Goal: Entertainment & Leisure: Consume media (video, audio)

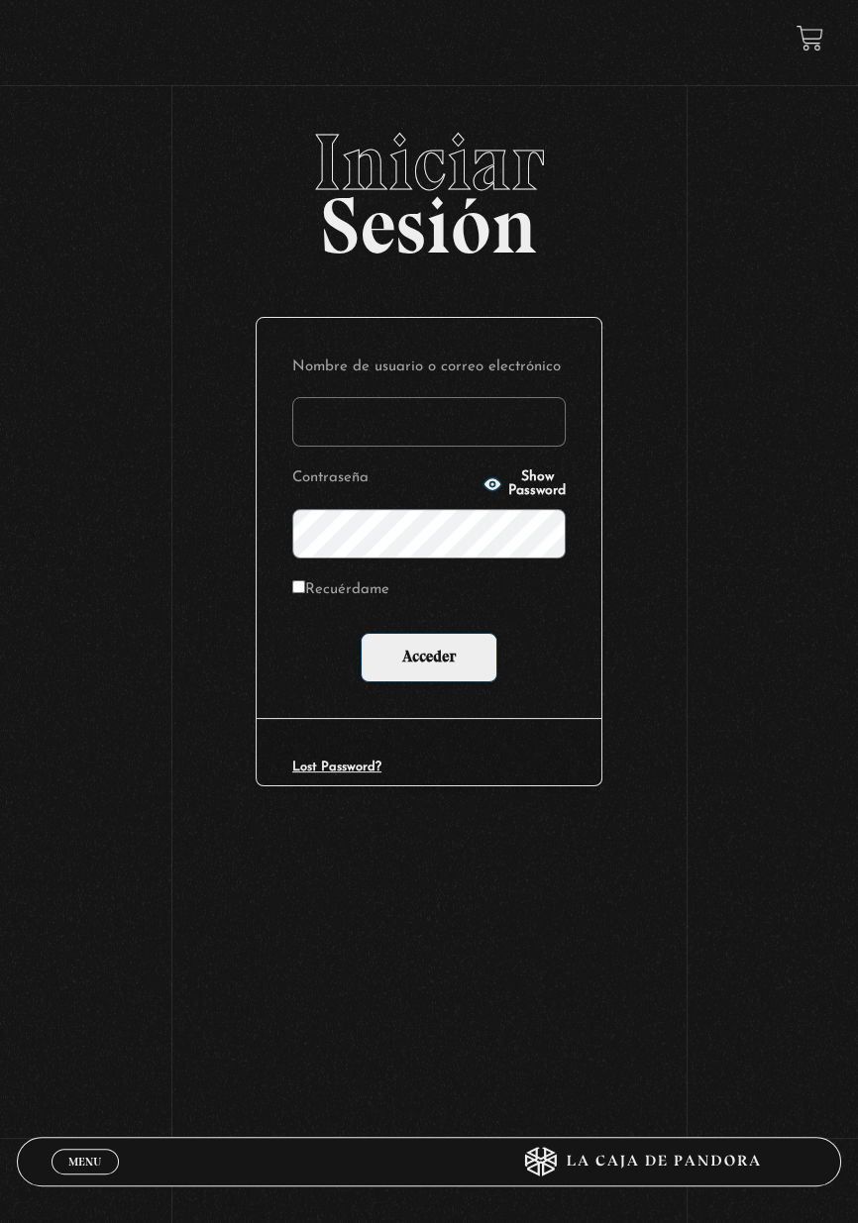
click at [497, 423] on input "Nombre de usuario o correo electrónico" at bounding box center [428, 422] width 273 height 50
type input "stephaniemurillogarcia@gmail.com"
click at [360, 633] on input "Acceder" at bounding box center [428, 658] width 137 height 50
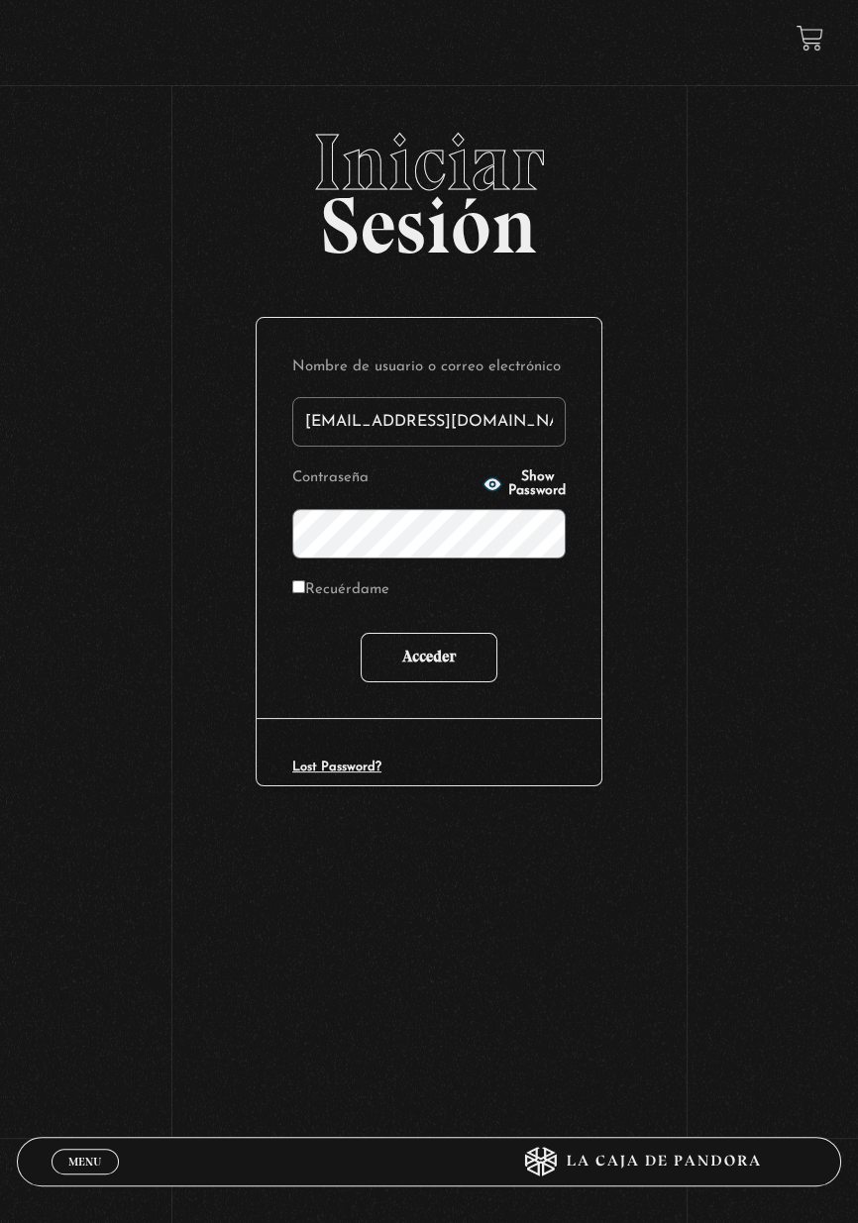
click at [449, 682] on input "Acceder" at bounding box center [428, 658] width 137 height 50
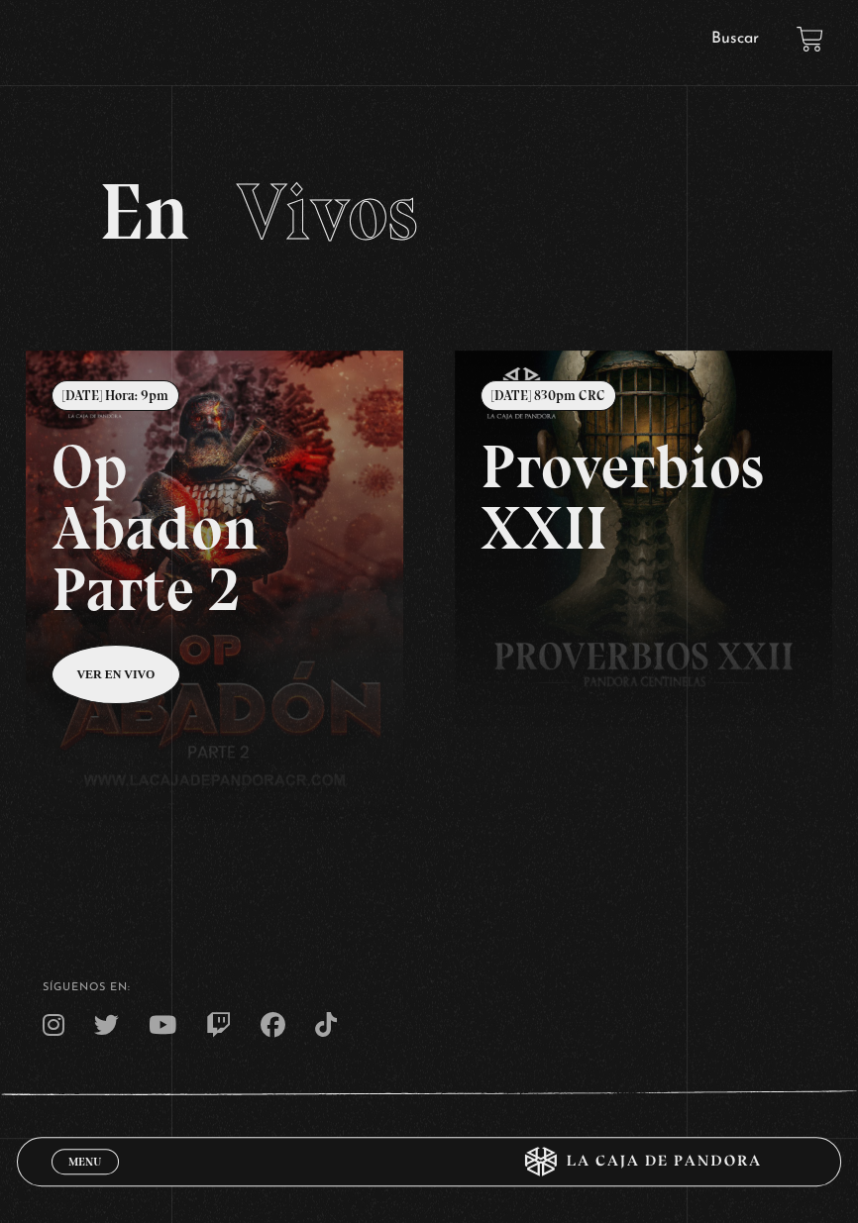
click at [106, 1149] on link "Menu Cerrar" at bounding box center [84, 1162] width 67 height 26
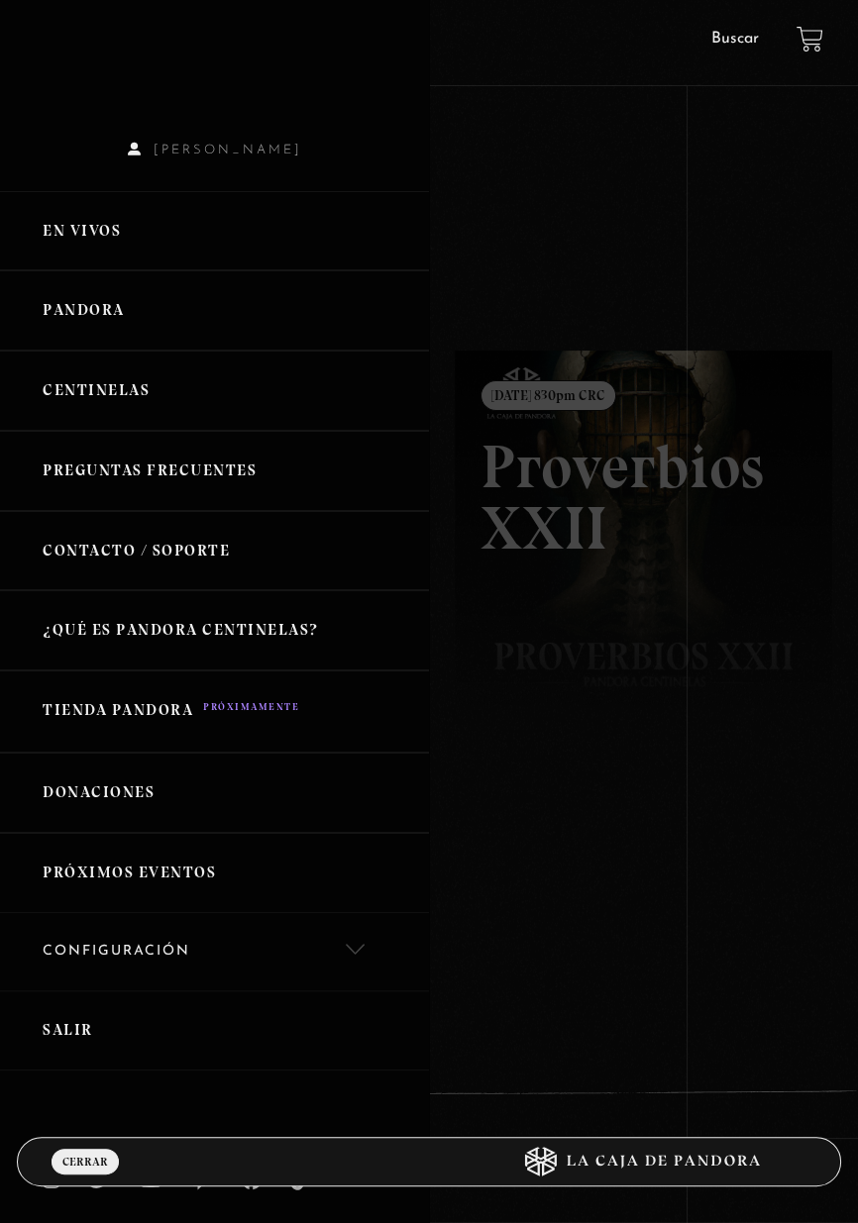
click at [113, 414] on link "Centinelas" at bounding box center [214, 391] width 429 height 80
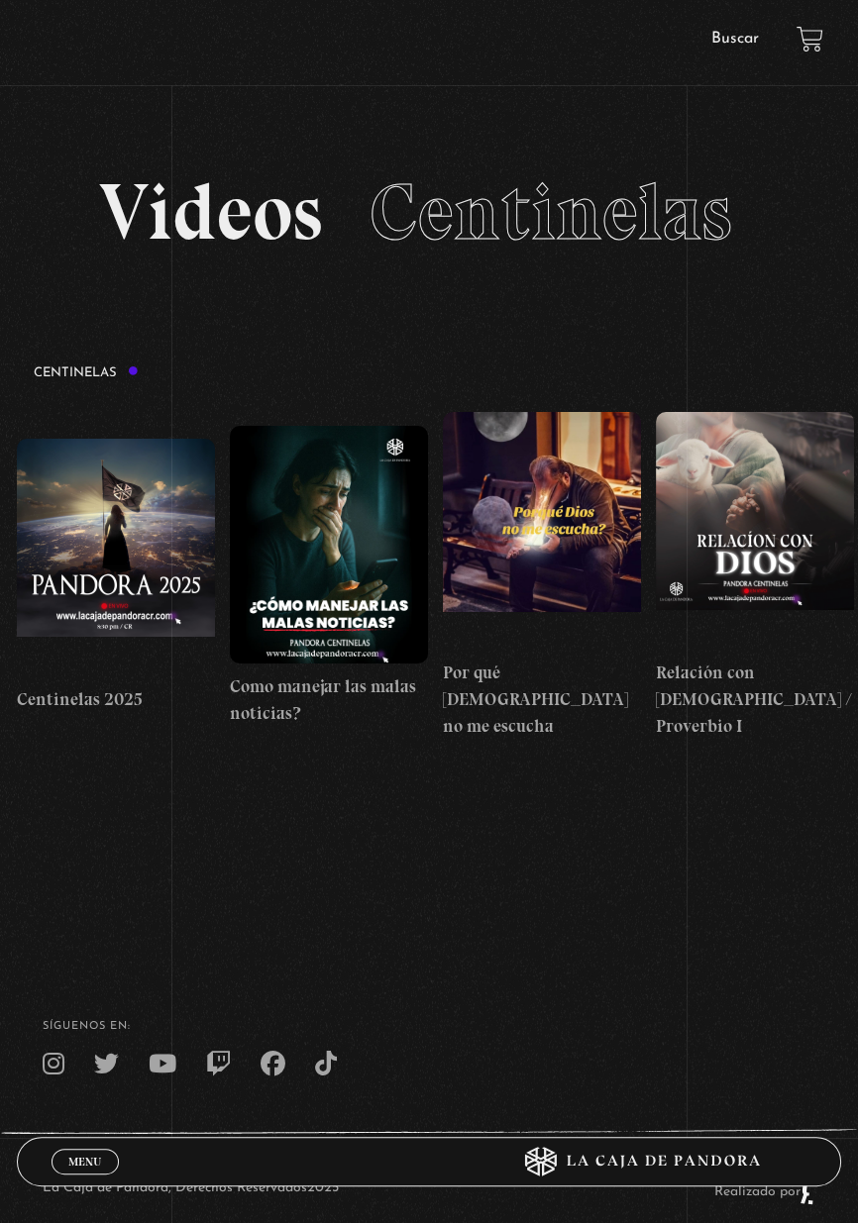
click at [282, 1052] on icon at bounding box center [272, 1064] width 25 height 25
click at [260, 1052] on icon at bounding box center [272, 1064] width 25 height 25
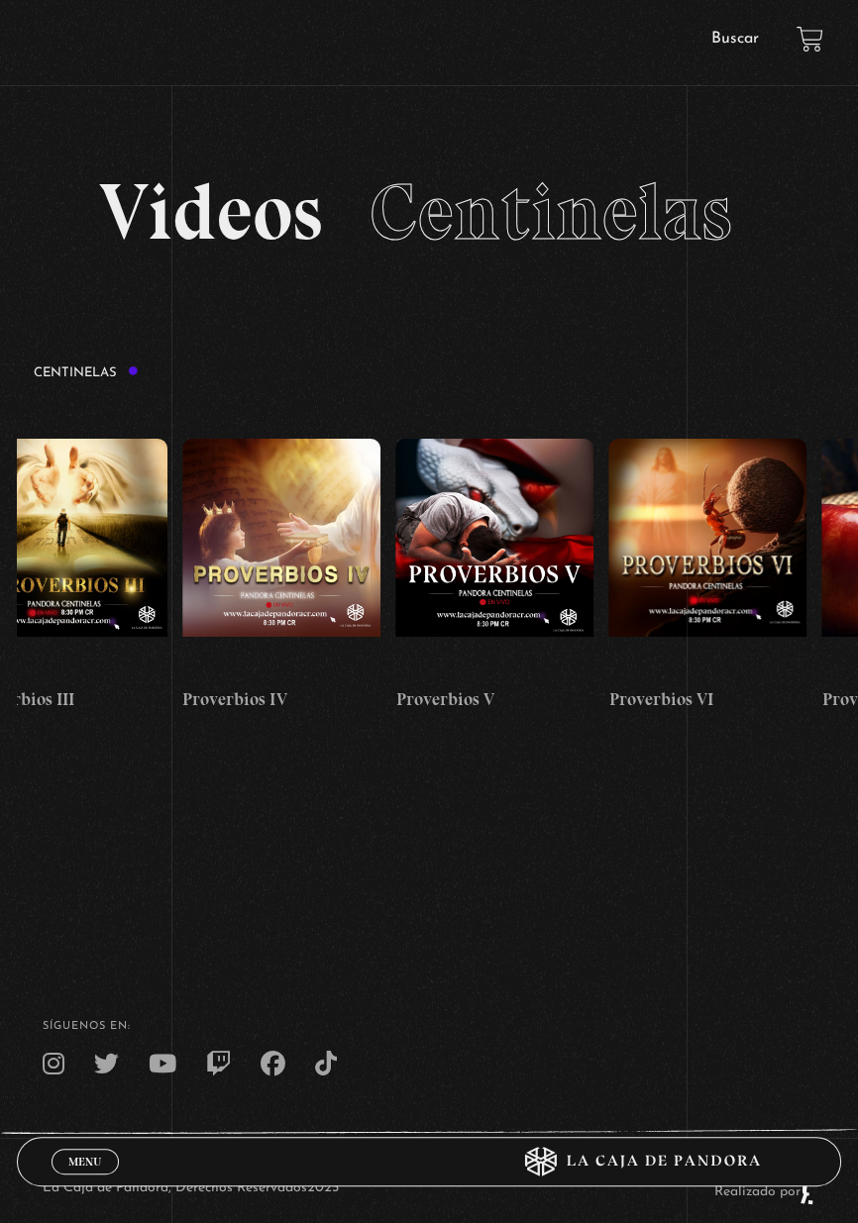
click at [686, 452] on figure at bounding box center [707, 558] width 198 height 238
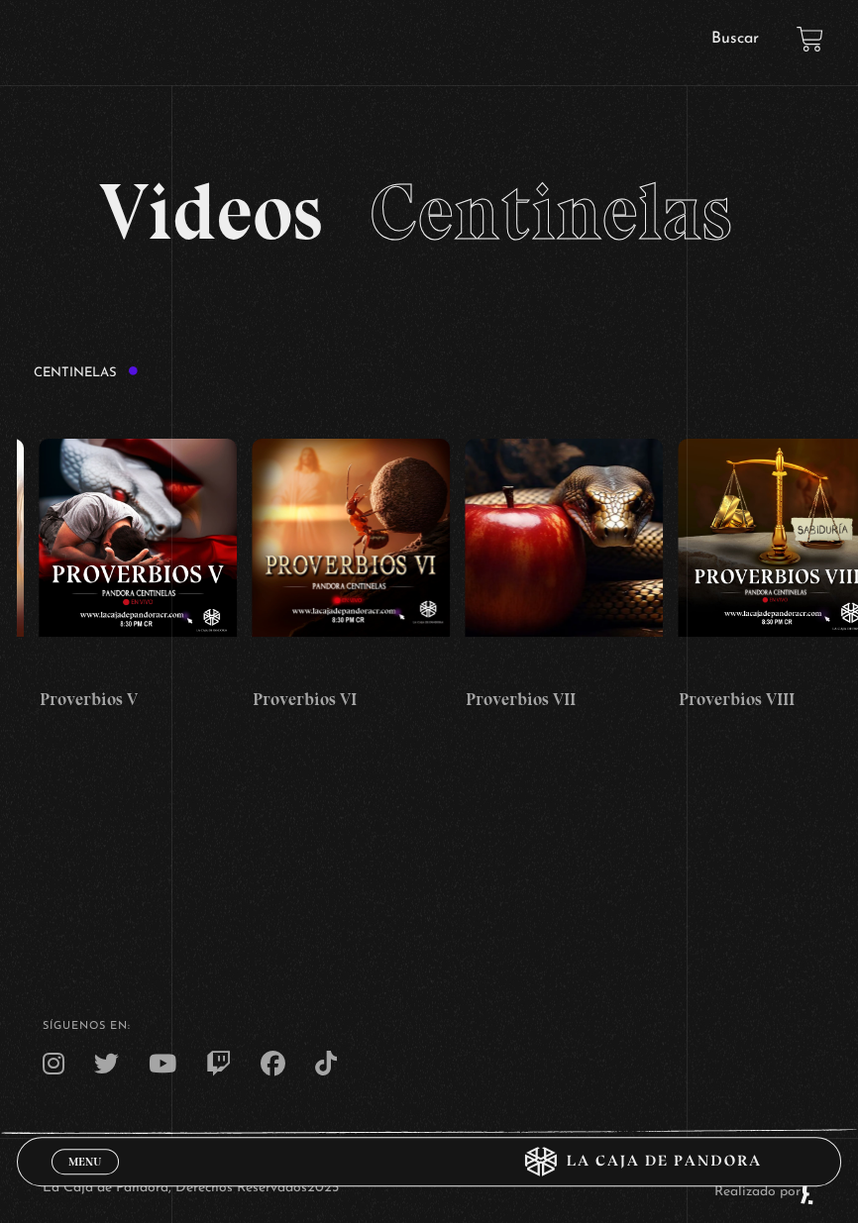
scroll to position [0, 1597]
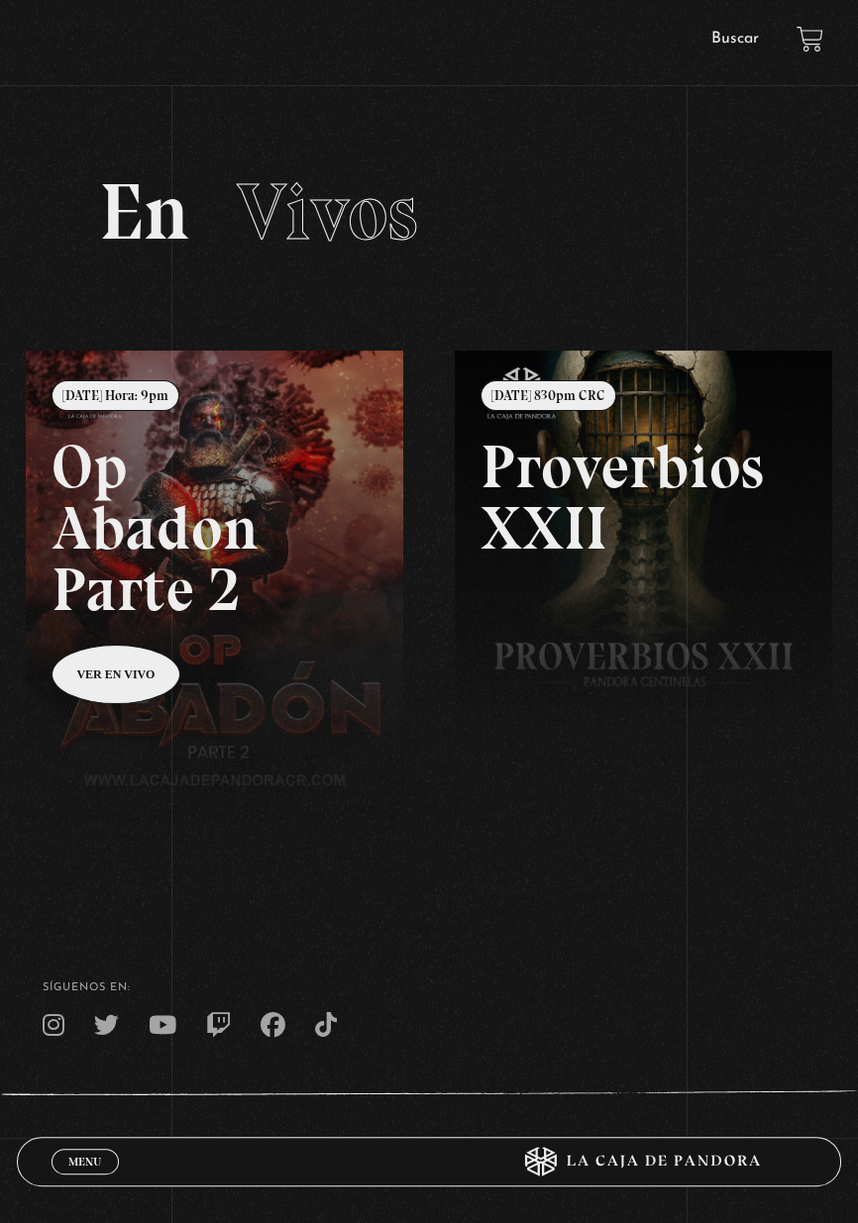
click at [79, 1172] on div "Menu Cerrar" at bounding box center [257, 1162] width 412 height 48
click at [65, 1160] on link "Menu Cerrar" at bounding box center [84, 1162] width 67 height 26
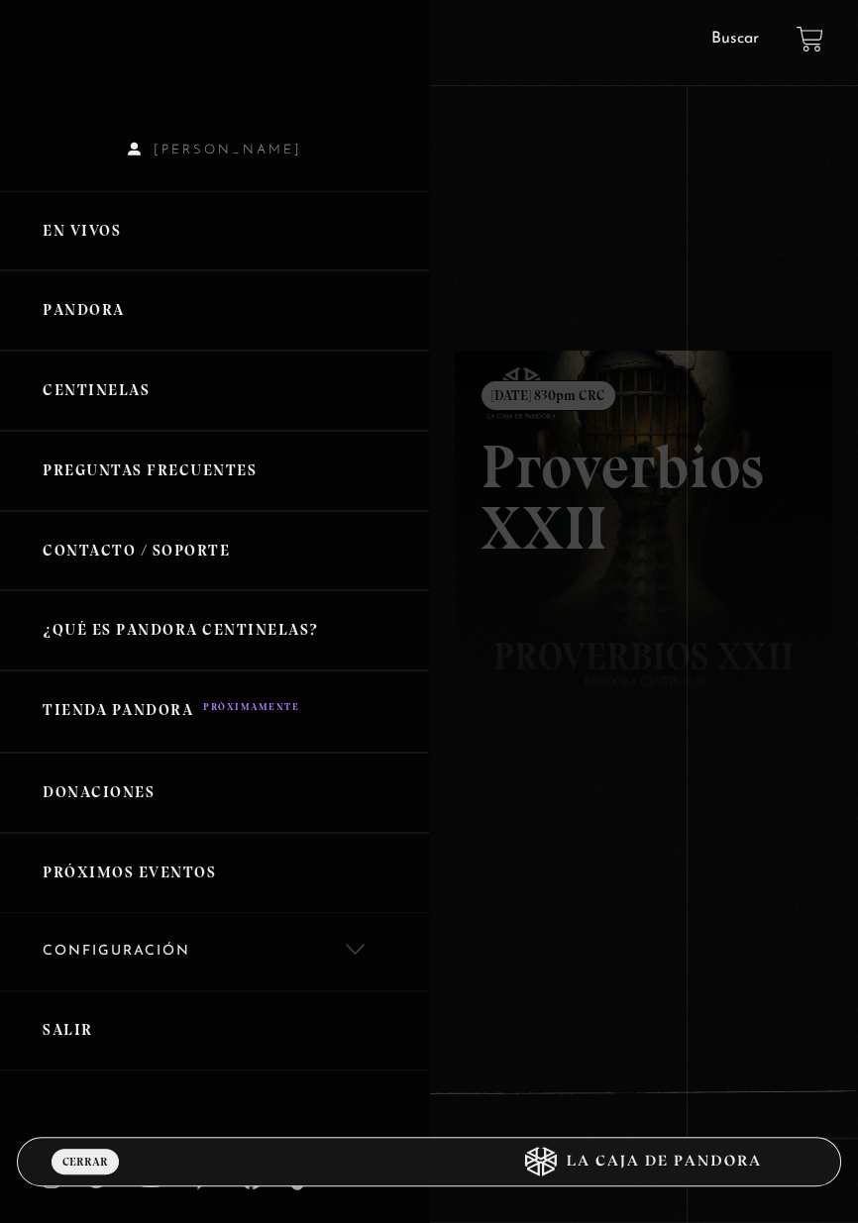
click at [129, 307] on link "Pandora" at bounding box center [214, 310] width 429 height 80
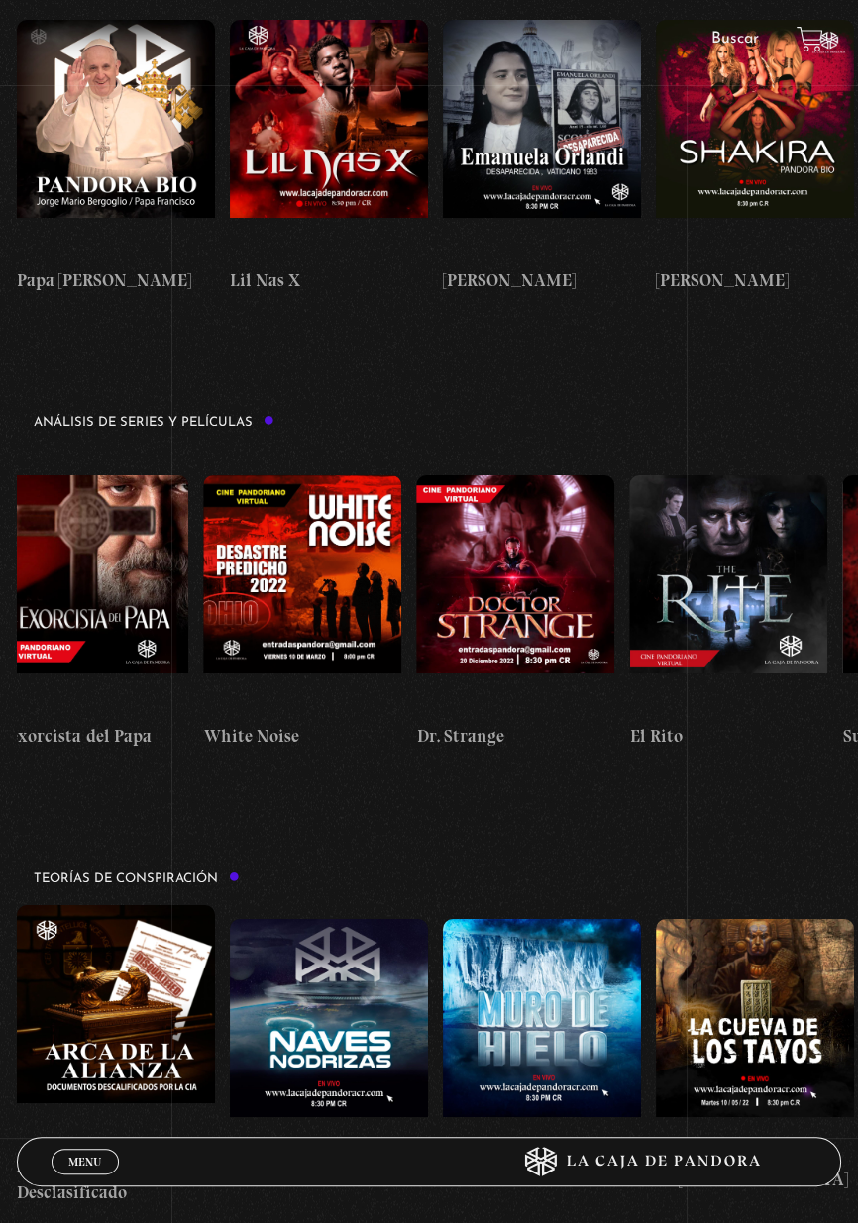
scroll to position [0, 1307]
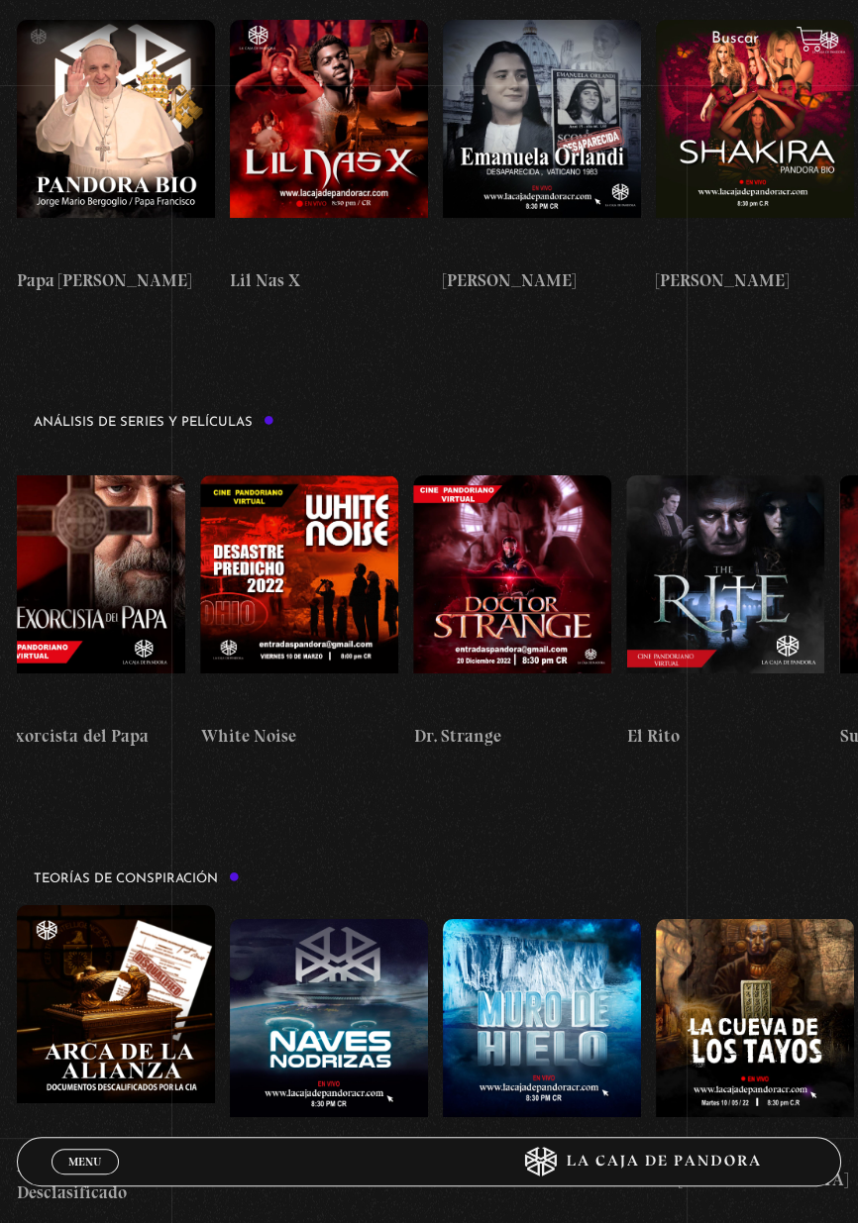
click at [653, 475] on figure at bounding box center [725, 594] width 198 height 238
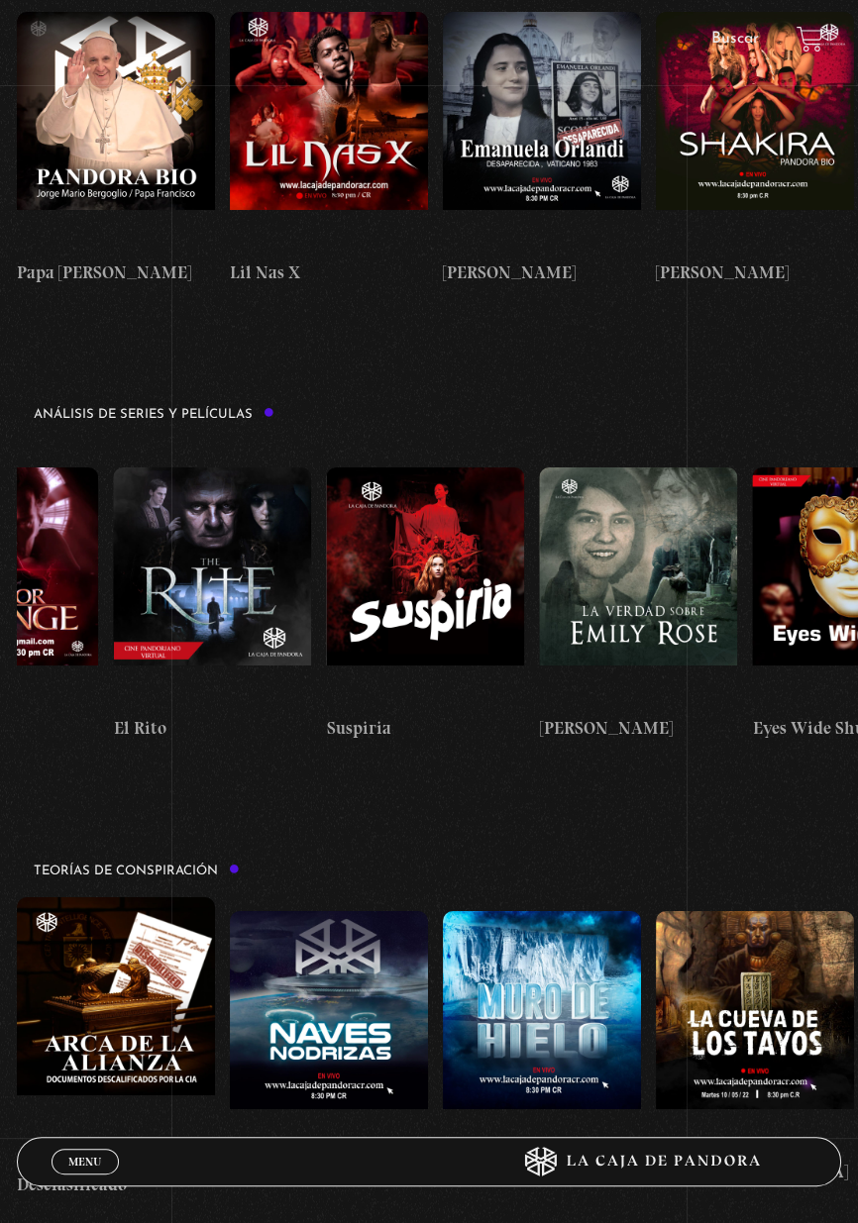
scroll to position [0, 1863]
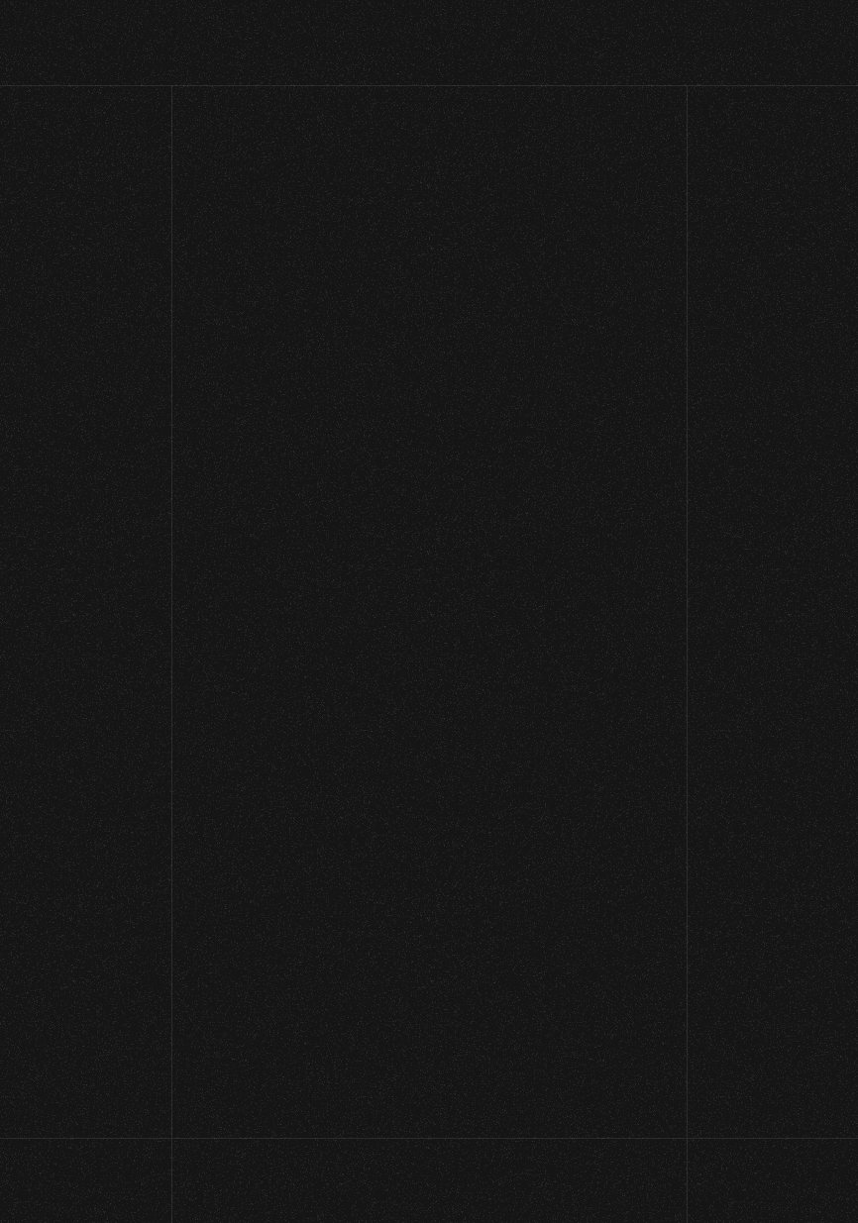
scroll to position [2772, 0]
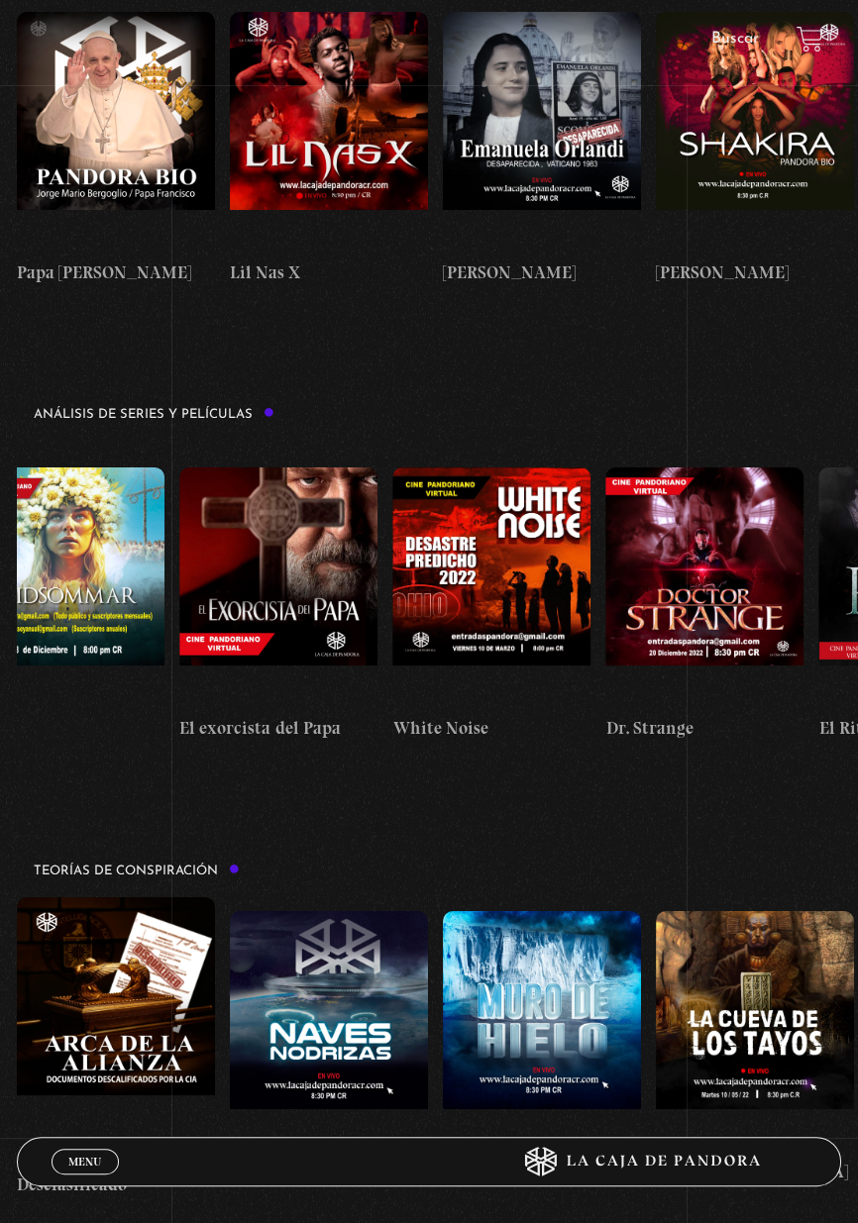
click at [679, 467] on figure at bounding box center [704, 586] width 198 height 238
click at [657, 467] on figure at bounding box center [704, 586] width 198 height 238
click at [632, 467] on figure at bounding box center [704, 586] width 198 height 238
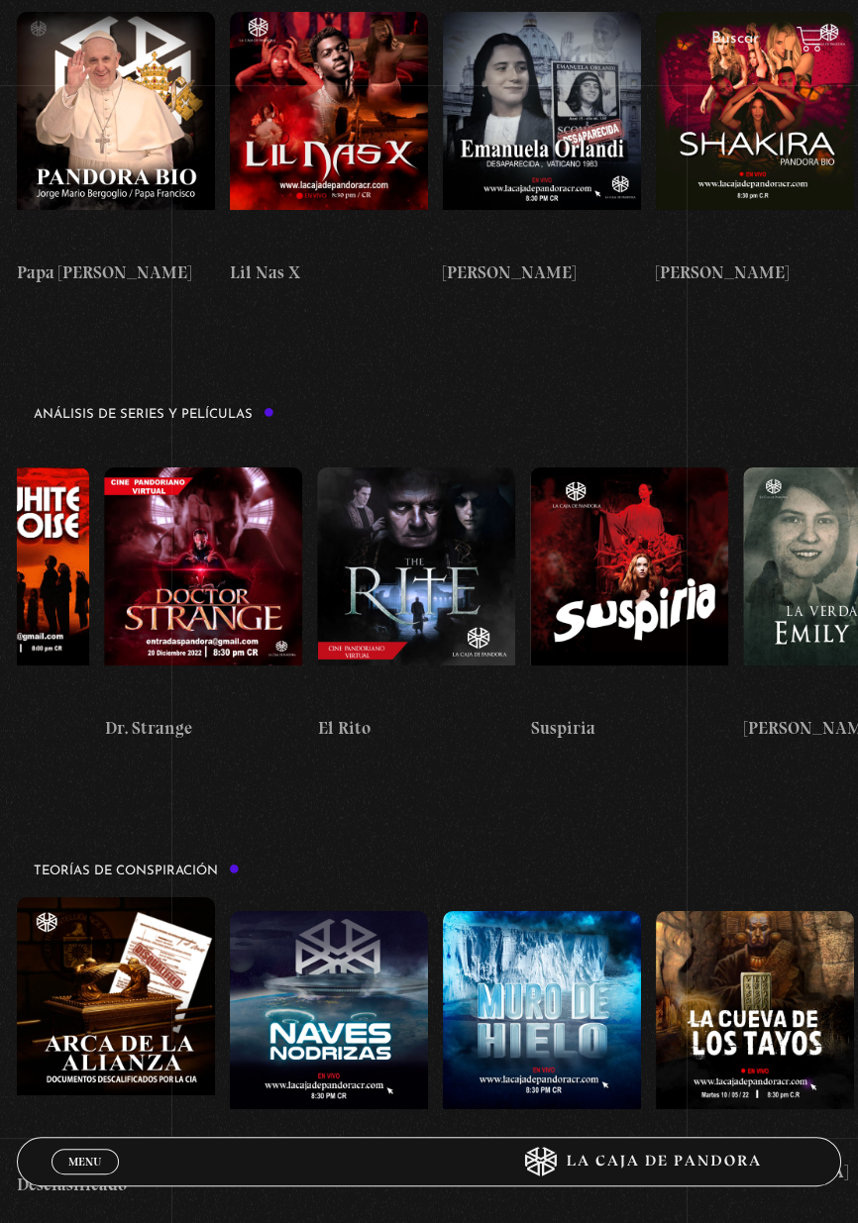
scroll to position [0, 1728]
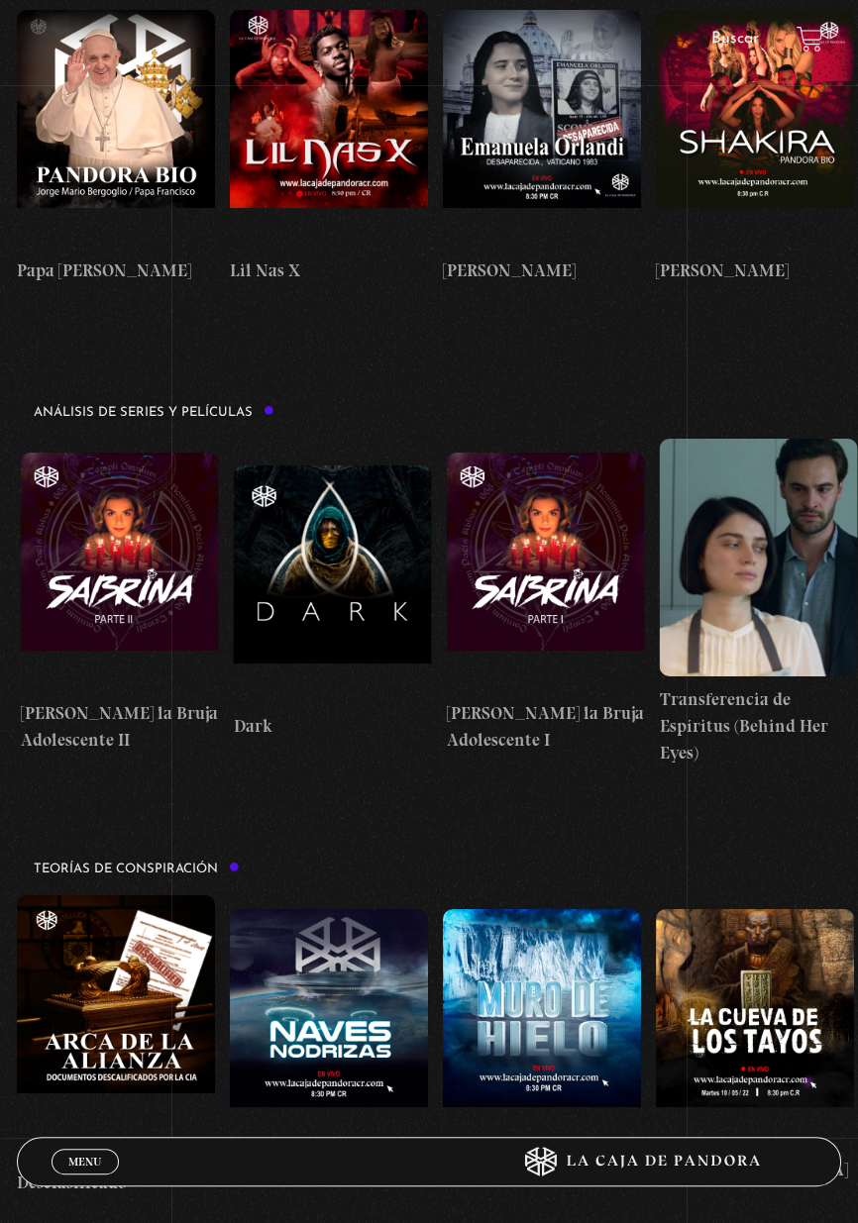
scroll to position [0, 4042]
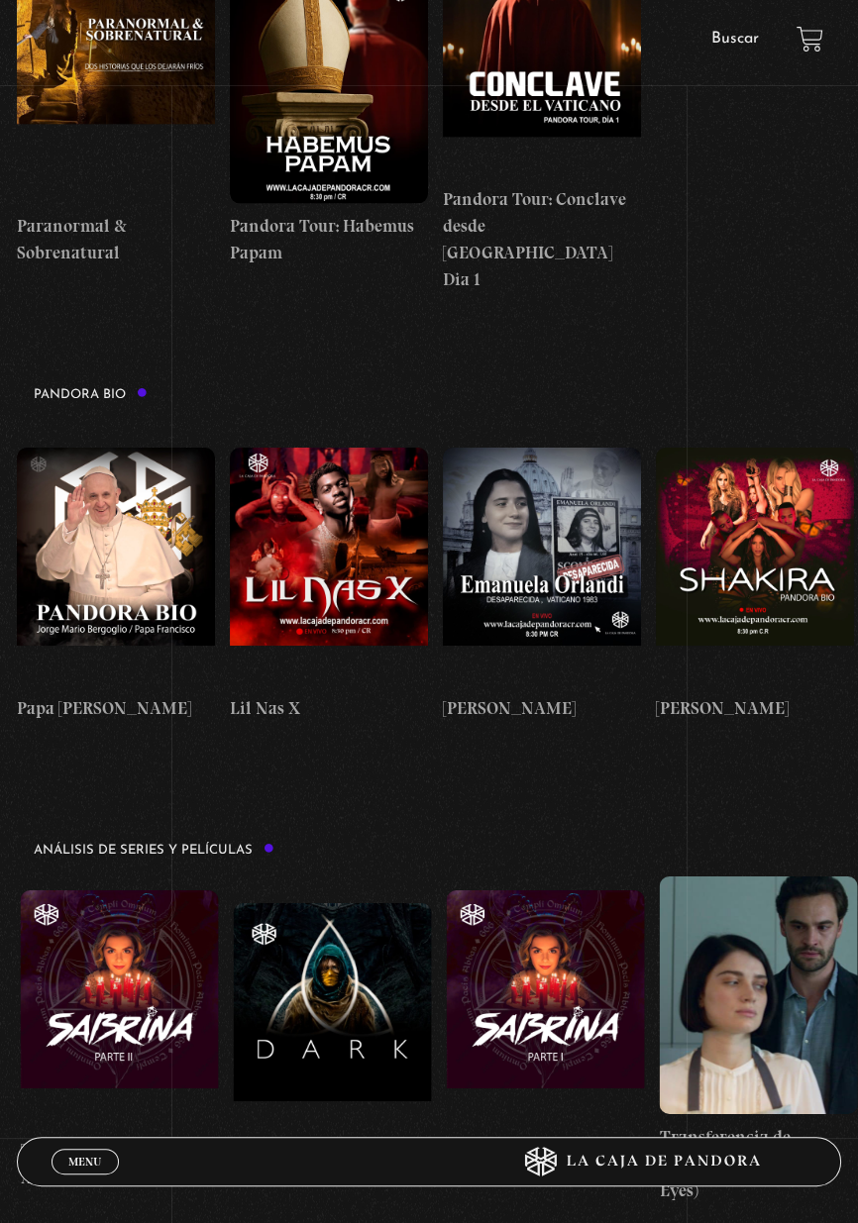
click at [336, 909] on figure at bounding box center [333, 1022] width 198 height 238
